Goal: Transaction & Acquisition: Purchase product/service

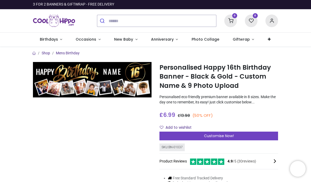
click at [214, 135] on span "Customise Now!" at bounding box center [219, 135] width 30 height 5
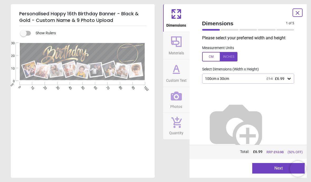
click at [287, 77] on icon at bounding box center [289, 78] width 5 height 5
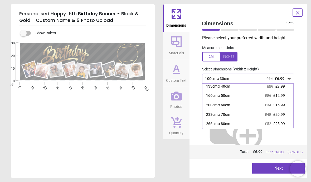
scroll to position [13, 0]
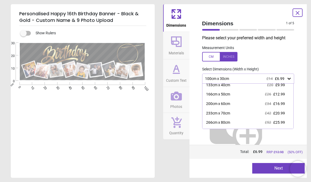
click at [270, 112] on span "£42" at bounding box center [268, 113] width 6 height 4
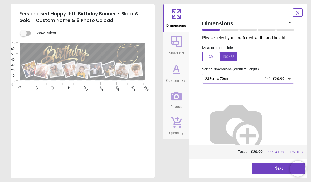
click at [230, 57] on div at bounding box center [219, 56] width 35 height 9
click at [276, 168] on button "Next" at bounding box center [278, 168] width 52 height 11
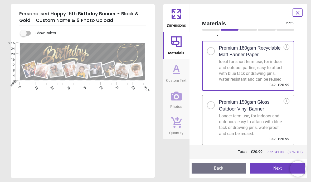
scroll to position [9, 0]
click at [297, 10] on icon at bounding box center [297, 13] width 6 height 6
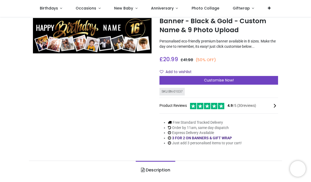
scroll to position [27, 0]
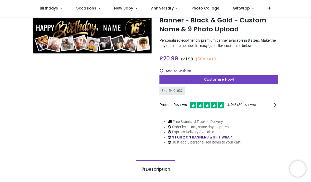
click at [214, 78] on span "Customise Now!" at bounding box center [219, 79] width 30 height 5
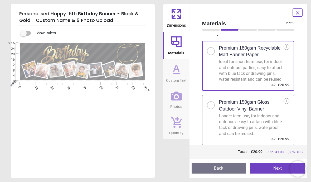
scroll to position [9, 0]
click at [207, 172] on button "Back" at bounding box center [219, 168] width 55 height 11
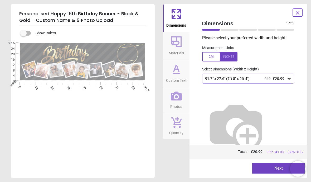
click at [289, 78] on icon at bounding box center [289, 79] width 3 height 2
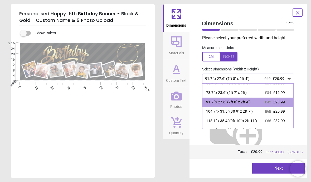
scroll to position [25, 0]
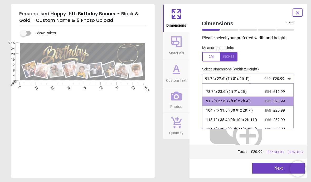
click at [280, 109] on span "£25.99" at bounding box center [279, 110] width 12 height 4
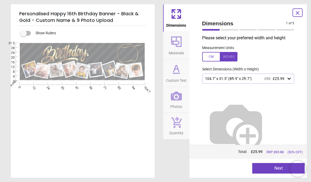
click at [265, 171] on button "Next" at bounding box center [278, 168] width 52 height 11
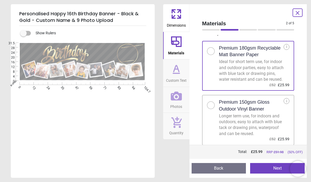
scroll to position [9, 0]
click at [215, 170] on button "Back" at bounding box center [219, 168] width 55 height 11
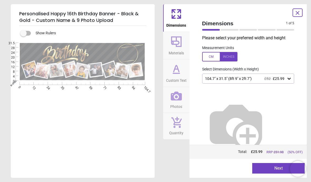
click at [291, 76] on icon at bounding box center [289, 78] width 5 height 5
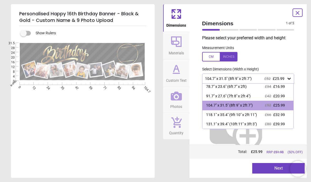
scroll to position [29, 0]
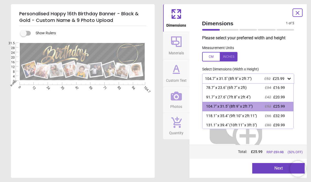
click at [281, 114] on span "£32.99" at bounding box center [279, 116] width 12 height 4
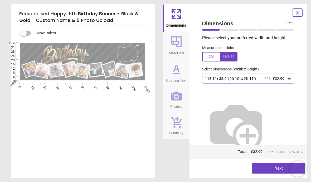
click at [273, 170] on button "Next" at bounding box center [278, 168] width 52 height 11
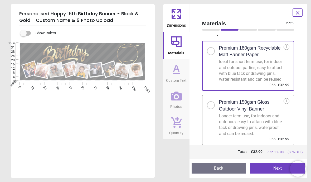
scroll to position [9, 0]
click at [235, 168] on button "Back" at bounding box center [219, 168] width 55 height 11
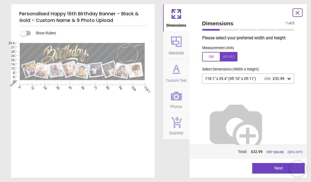
click at [287, 79] on icon at bounding box center [289, 78] width 5 height 5
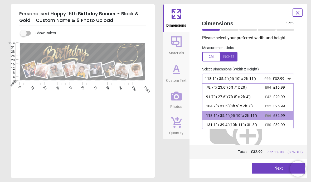
scroll to position [29, 0]
click at [283, 125] on span "£39.99" at bounding box center [279, 125] width 12 height 4
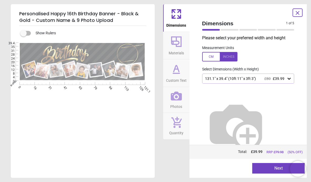
click at [274, 172] on button "Next" at bounding box center [278, 168] width 52 height 11
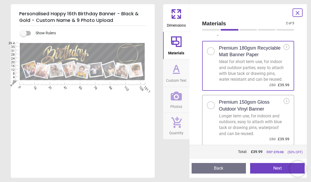
scroll to position [9, 0]
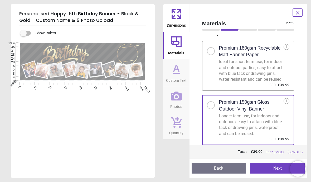
click at [209, 173] on button "Back" at bounding box center [219, 168] width 55 height 11
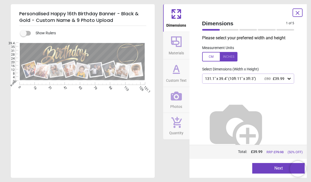
click at [288, 79] on icon at bounding box center [289, 78] width 5 height 5
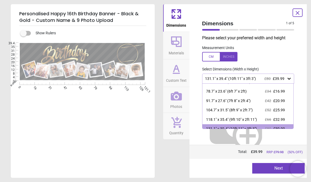
scroll to position [29, 0]
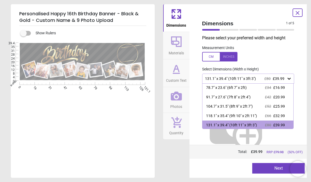
click at [284, 105] on span "£25.99" at bounding box center [279, 106] width 12 height 4
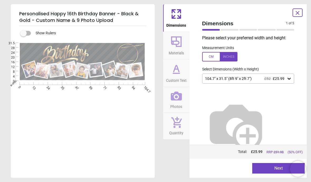
click at [274, 170] on button "Next" at bounding box center [278, 168] width 52 height 11
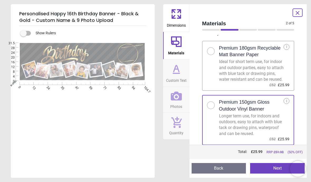
scroll to position [9, 0]
click at [276, 170] on button "Next" at bounding box center [277, 168] width 55 height 11
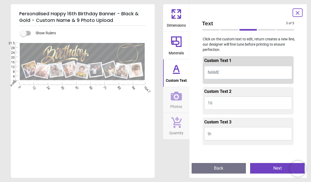
click at [226, 69] on button "NAME" at bounding box center [248, 72] width 88 height 13
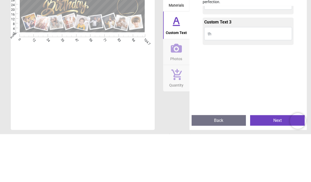
scroll to position [53, 0]
type textarea "****"
click at [227, 74] on button "th" at bounding box center [248, 80] width 88 height 13
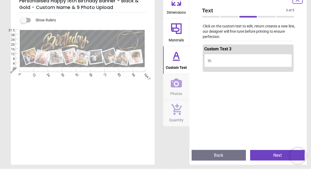
scroll to position [63, 0]
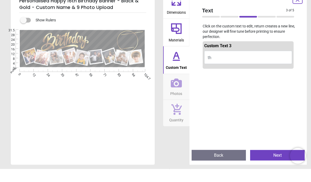
click at [218, 64] on button "th" at bounding box center [248, 70] width 88 height 13
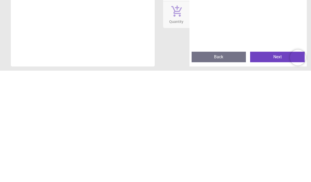
click at [274, 163] on button "Next" at bounding box center [277, 168] width 55 height 11
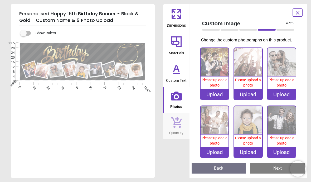
scroll to position [0, 0]
click at [215, 63] on img at bounding box center [215, 62] width 28 height 28
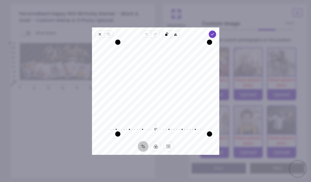
click at [215, 32] on icon "button" at bounding box center [212, 34] width 4 height 4
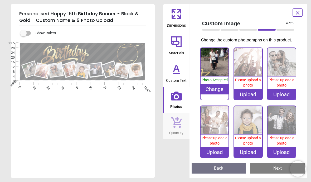
click at [213, 89] on div "Change" at bounding box center [215, 89] width 28 height 11
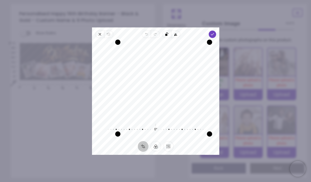
click at [216, 31] on span "Done" at bounding box center [212, 34] width 7 height 7
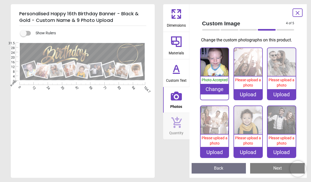
click at [253, 70] on img at bounding box center [248, 62] width 28 height 28
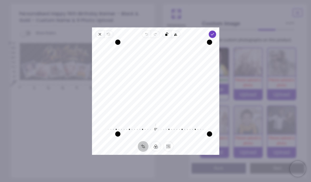
click at [215, 32] on icon "button" at bounding box center [212, 34] width 4 height 4
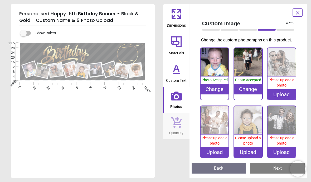
click at [282, 66] on img at bounding box center [282, 62] width 28 height 28
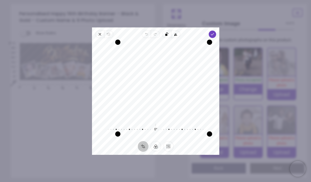
click at [215, 32] on icon "button" at bounding box center [212, 34] width 4 height 4
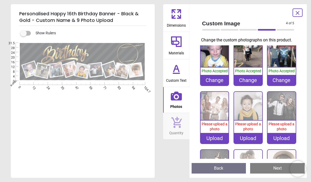
scroll to position [12, 0]
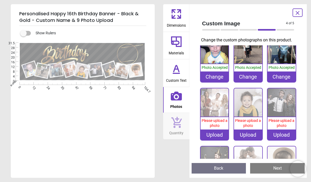
click at [212, 135] on div "Upload" at bounding box center [215, 134] width 28 height 11
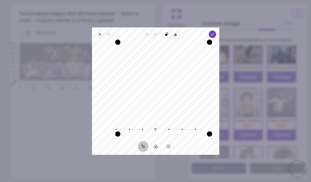
click at [214, 33] on polyline "button" at bounding box center [212, 34] width 3 height 2
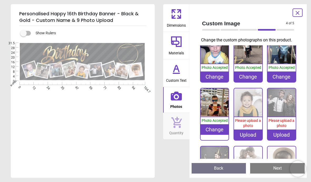
click at [253, 118] on span "Please upload a photo" at bounding box center [248, 122] width 26 height 9
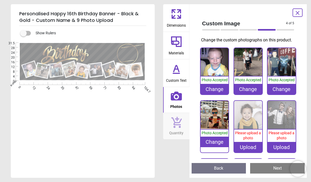
scroll to position [12, 0]
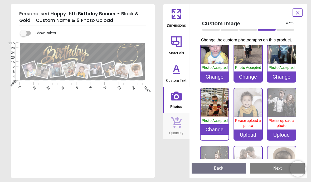
click at [247, 136] on div "Upload" at bounding box center [248, 134] width 28 height 11
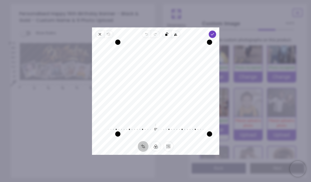
click at [215, 32] on icon "button" at bounding box center [212, 34] width 4 height 4
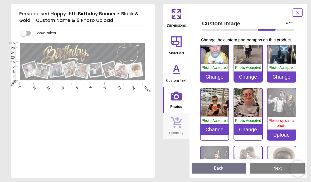
click at [284, 137] on div "Upload" at bounding box center [282, 134] width 28 height 11
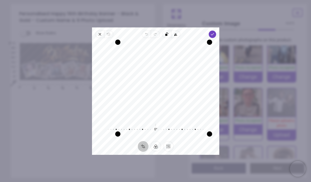
click at [216, 31] on span "Done" at bounding box center [212, 34] width 7 height 7
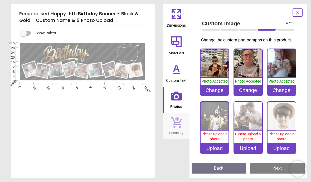
scroll to position [51, 0]
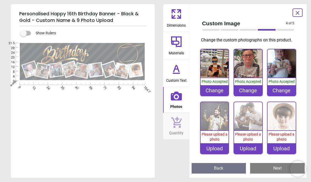
click at [212, 151] on div "Upload" at bounding box center [215, 148] width 28 height 11
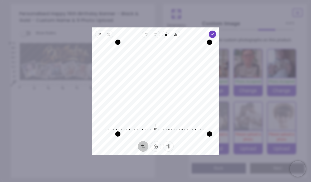
click at [215, 32] on icon "button" at bounding box center [212, 34] width 4 height 4
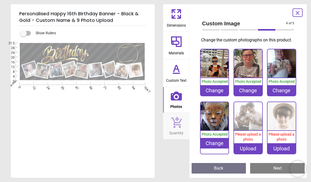
click at [244, 148] on div "Upload" at bounding box center [248, 148] width 28 height 11
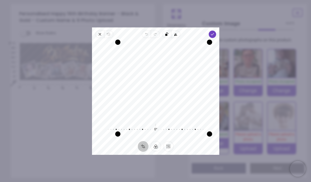
click at [215, 32] on icon "button" at bounding box center [212, 34] width 4 height 4
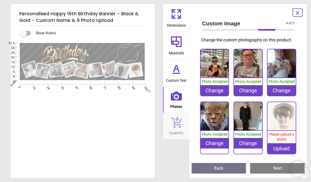
click at [284, 151] on div "Upload" at bounding box center [282, 148] width 28 height 11
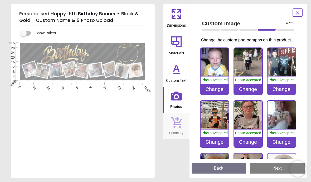
scroll to position [0, 0]
click at [282, 89] on div "Change" at bounding box center [282, 89] width 28 height 11
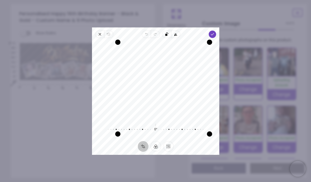
click at [215, 32] on icon "button" at bounding box center [212, 34] width 4 height 4
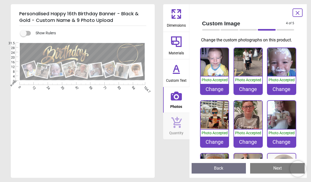
scroll to position [27, 0]
click at [210, 88] on div "Change" at bounding box center [215, 89] width 28 height 11
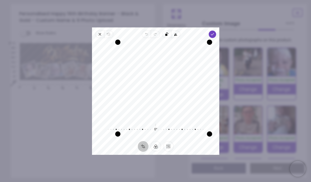
click at [216, 31] on span "Done" at bounding box center [212, 34] width 7 height 7
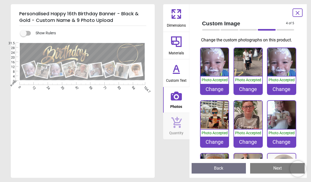
click at [252, 88] on div "Change" at bounding box center [248, 89] width 28 height 11
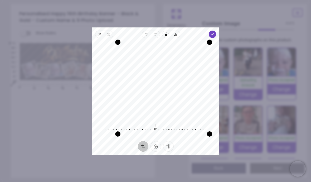
click at [215, 32] on icon "button" at bounding box center [212, 34] width 4 height 4
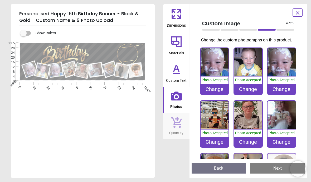
click at [283, 92] on div "Change" at bounding box center [282, 89] width 28 height 11
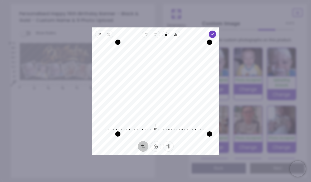
click at [215, 32] on icon "button" at bounding box center [212, 34] width 4 height 4
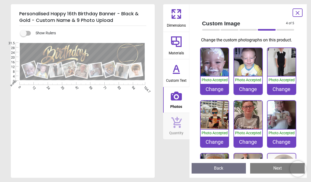
click at [281, 61] on img at bounding box center [282, 62] width 28 height 28
click at [288, 87] on div "Change" at bounding box center [282, 89] width 28 height 11
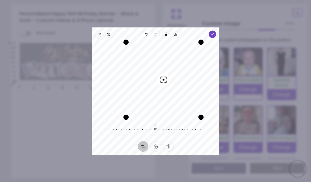
click at [215, 32] on icon "button" at bounding box center [212, 34] width 4 height 4
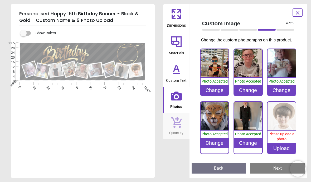
scroll to position [51, 0]
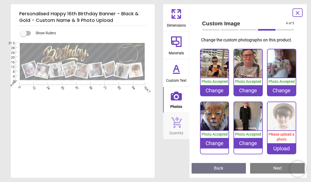
click at [209, 138] on div "Change" at bounding box center [215, 143] width 28 height 11
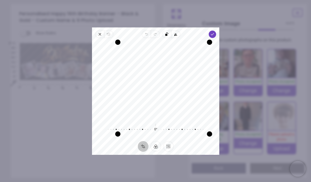
click at [215, 32] on icon "button" at bounding box center [212, 34] width 4 height 4
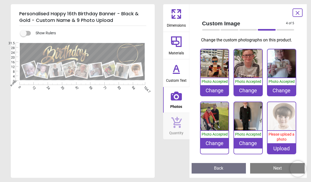
click at [277, 151] on div "Upload" at bounding box center [282, 148] width 28 height 11
click at [284, 151] on div "Upload" at bounding box center [282, 148] width 28 height 11
click at [285, 151] on div "Upload" at bounding box center [282, 148] width 28 height 11
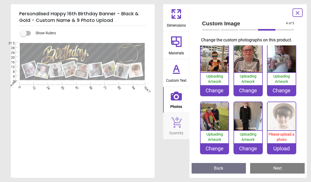
scroll to position [61, 0]
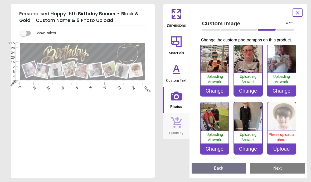
click at [280, 149] on div "Upload" at bounding box center [282, 148] width 28 height 11
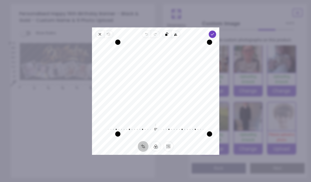
click at [215, 32] on icon "button" at bounding box center [212, 34] width 4 height 4
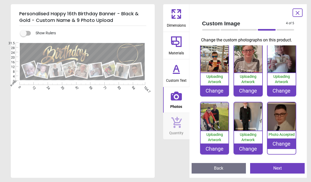
click at [212, 150] on div "Change" at bounding box center [215, 148] width 28 height 11
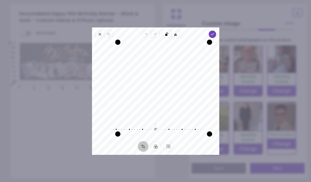
click at [215, 32] on icon "button" at bounding box center [212, 34] width 4 height 4
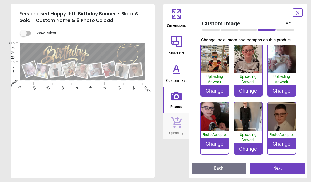
click at [216, 145] on div "Change" at bounding box center [215, 143] width 28 height 11
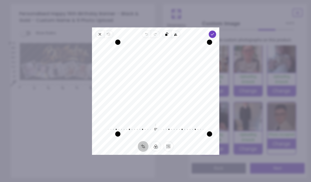
click at [215, 32] on icon "button" at bounding box center [212, 34] width 4 height 4
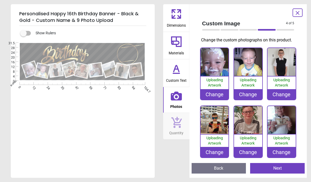
scroll to position [61, 0]
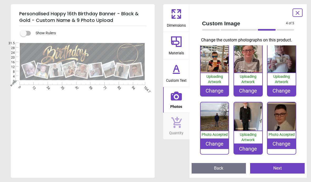
click at [218, 121] on img at bounding box center [215, 116] width 28 height 28
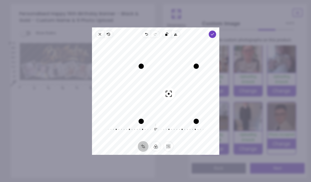
click at [215, 32] on icon "button" at bounding box center [212, 34] width 4 height 4
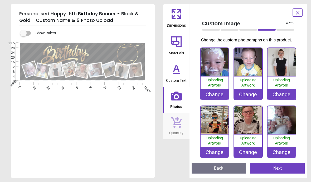
scroll to position [0, 0]
click at [280, 172] on button "Next" at bounding box center [277, 168] width 55 height 11
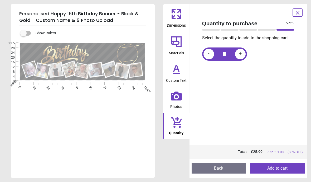
click at [274, 168] on button "Add to cart" at bounding box center [277, 168] width 55 height 11
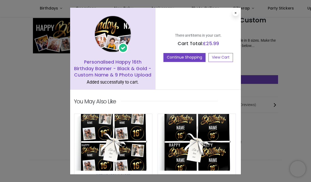
click at [219, 57] on link "View Cart" at bounding box center [221, 57] width 25 height 9
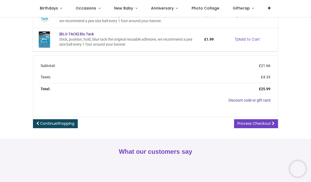
scroll to position [133, 0]
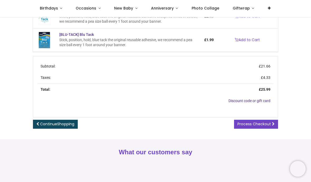
click at [257, 123] on span "Process Checkout" at bounding box center [253, 123] width 33 height 5
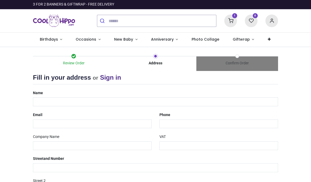
select select "***"
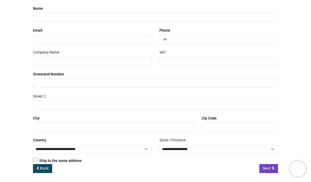
scroll to position [84, 0]
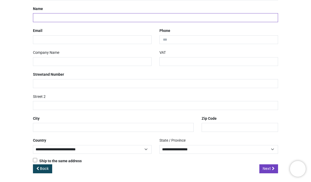
click at [58, 16] on input "text" at bounding box center [155, 17] width 245 height 9
type input "**********"
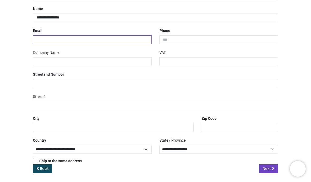
click at [56, 39] on input "email" at bounding box center [92, 39] width 119 height 9
type input "**********"
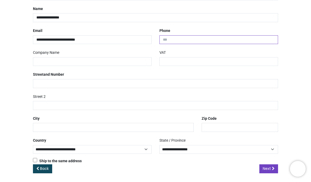
click at [184, 37] on input "tel" at bounding box center [218, 39] width 119 height 9
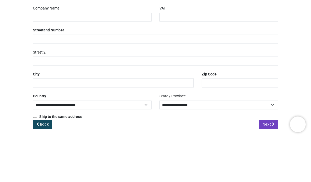
type input "**********"
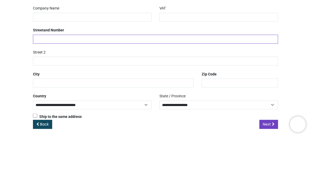
click at [66, 79] on input "text" at bounding box center [155, 83] width 245 height 9
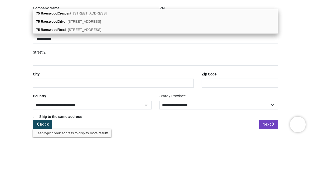
click at [92, 56] on span "Glasgow, G53 7HE" at bounding box center [89, 58] width 33 height 4
type input "**********"
type input "*******"
select select "***"
type input "*******"
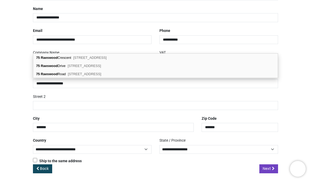
click at [103, 58] on span "Glasgow, G53 7HE" at bounding box center [89, 58] width 33 height 4
select select "***"
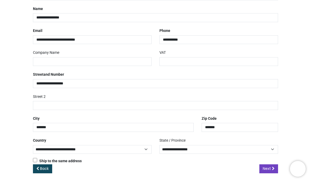
click at [272, 168] on icon at bounding box center [273, 169] width 3 height 4
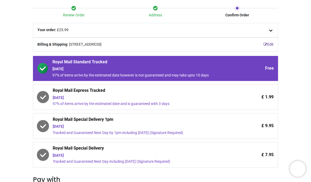
scroll to position [48, 0]
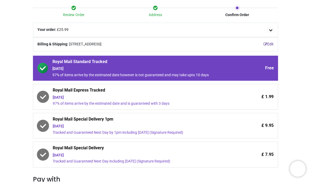
click at [270, 94] on span "£ 1.99" at bounding box center [267, 97] width 12 height 6
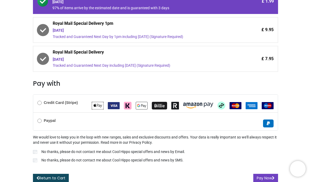
scroll to position [144, 0]
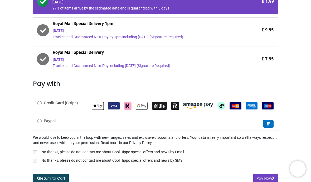
click at [261, 180] on button "Pay Now" at bounding box center [265, 178] width 25 height 9
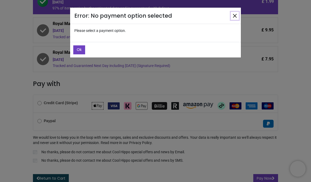
click at [237, 19] on button "Close" at bounding box center [235, 16] width 8 height 8
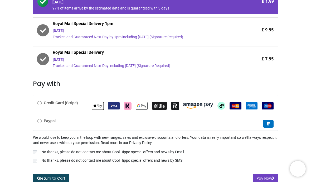
click at [234, 105] on img "MasterCard" at bounding box center [236, 105] width 12 height 7
click at [262, 178] on button "Pay Now" at bounding box center [265, 178] width 25 height 9
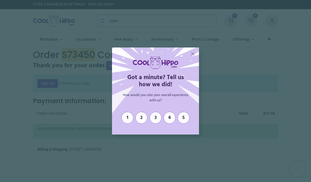
click at [187, 121] on span "5" at bounding box center [183, 118] width 7 height 6
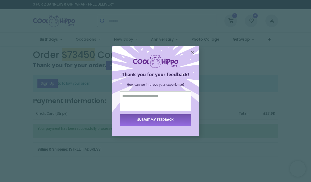
click at [137, 111] on textarea at bounding box center [155, 101] width 71 height 20
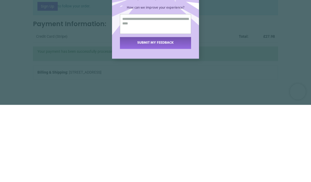
type textarea "**********"
click at [153, 117] on span "SUBMIT MY FEEDBACK" at bounding box center [155, 120] width 36 height 6
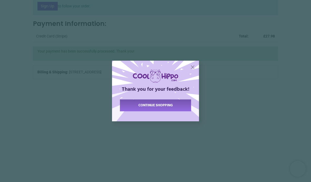
click at [131, 160] on div "**********" at bounding box center [155, 91] width 311 height 182
click at [135, 111] on div "continue shopping" at bounding box center [155, 105] width 71 height 12
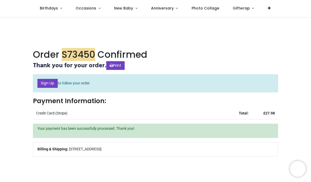
scroll to position [8, 0]
